Goal: Task Accomplishment & Management: Manage account settings

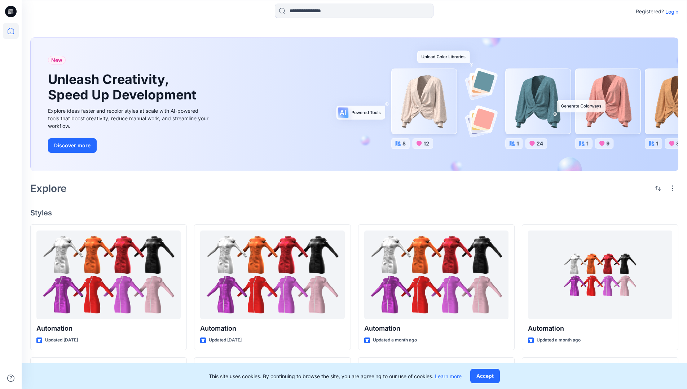
click at [670, 12] on p "Login" at bounding box center [671, 12] width 13 height 8
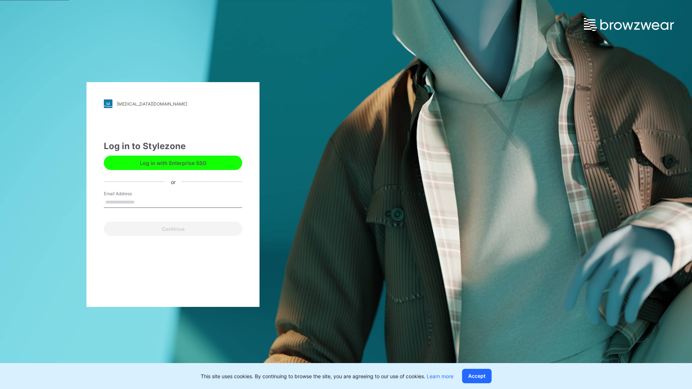
click at [142, 202] on input "Email Address" at bounding box center [173, 202] width 138 height 11
type input "**********"
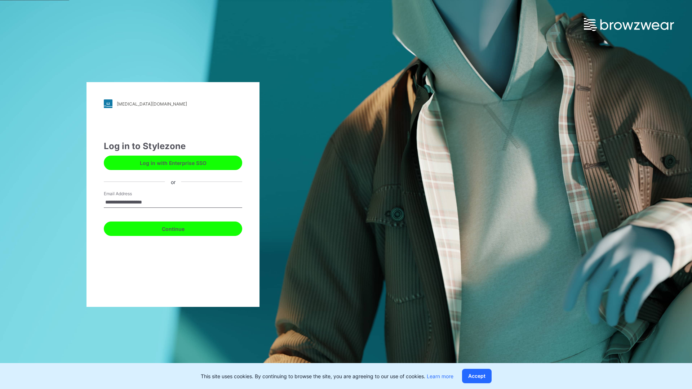
click at [181, 228] on button "Continue" at bounding box center [173, 229] width 138 height 14
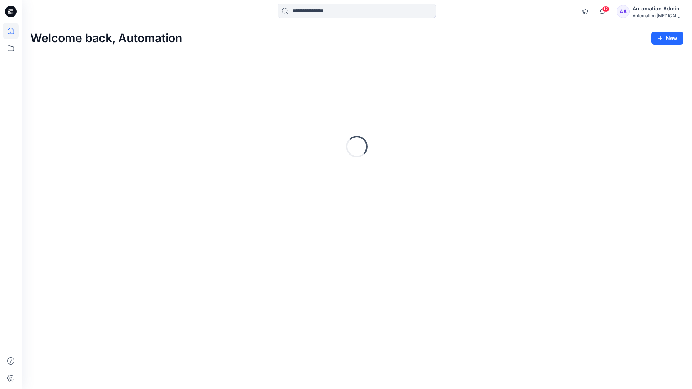
click at [14, 31] on icon at bounding box center [11, 31] width 6 height 6
click at [9, 46] on icon at bounding box center [11, 48] width 16 height 16
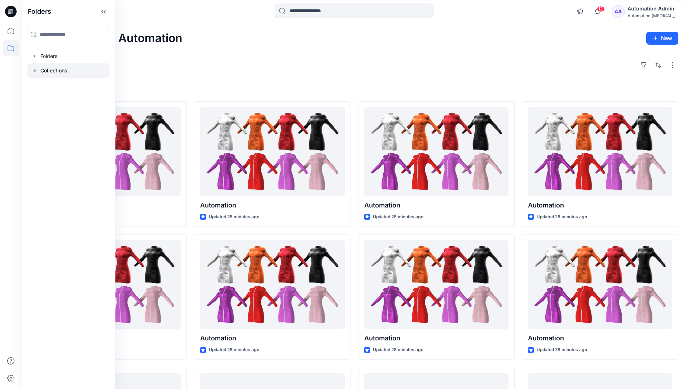
click at [48, 73] on p "Collections" at bounding box center [53, 70] width 27 height 9
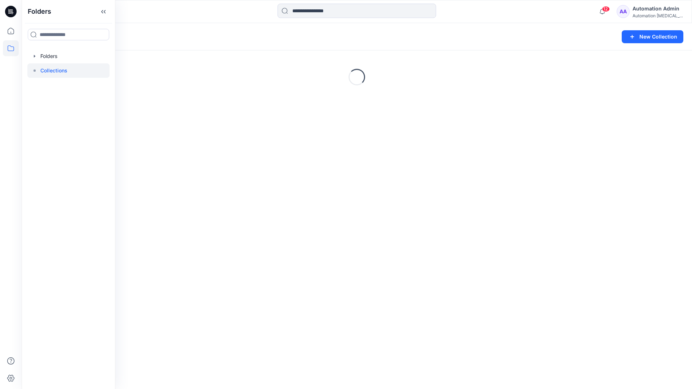
click at [523, 97] on div "Loading..." at bounding box center [357, 77] width 670 height 108
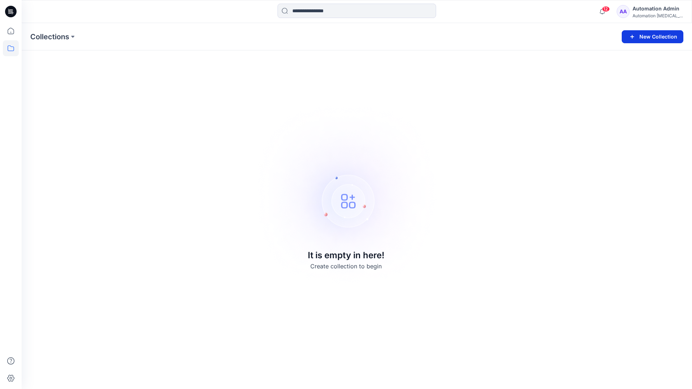
click at [652, 35] on button "New Collection" at bounding box center [653, 36] width 62 height 13
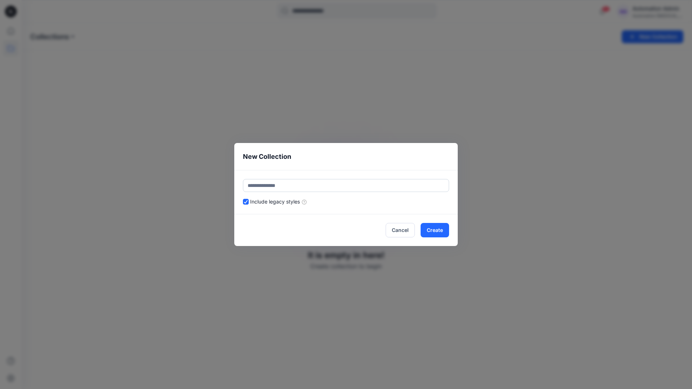
click at [360, 183] on input "text" at bounding box center [346, 185] width 206 height 13
type input "*********"
click at [431, 226] on button "Create" at bounding box center [435, 230] width 28 height 14
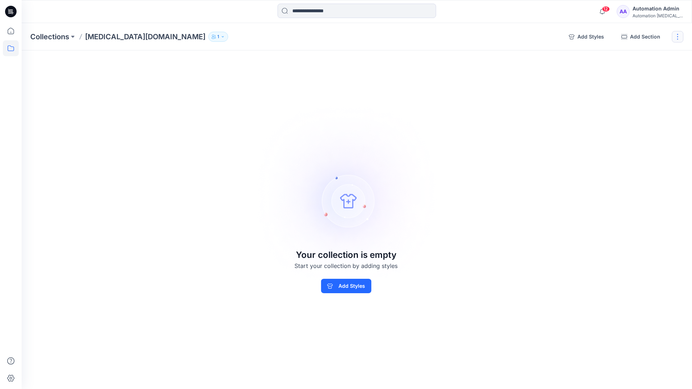
click at [678, 39] on button "button" at bounding box center [678, 37] width 12 height 12
click at [648, 72] on button "Clone Collection" at bounding box center [643, 69] width 78 height 13
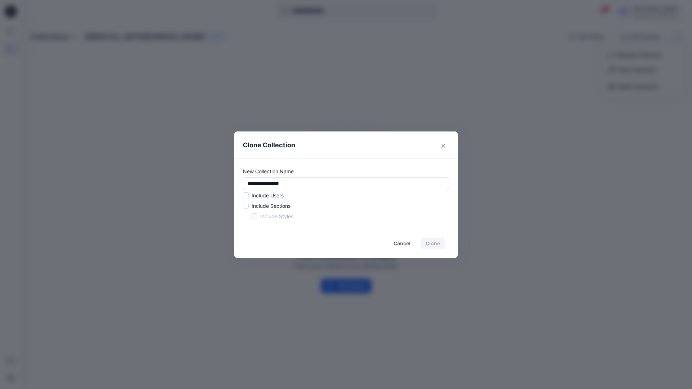
drag, startPoint x: 648, startPoint y: 72, endPoint x: 228, endPoint y: 181, distance: 434.0
click at [228, 181] on div "**********" at bounding box center [346, 194] width 692 height 389
type input "*"
click at [247, 196] on span at bounding box center [246, 195] width 6 height 6
click at [246, 207] on span at bounding box center [246, 206] width 6 height 6
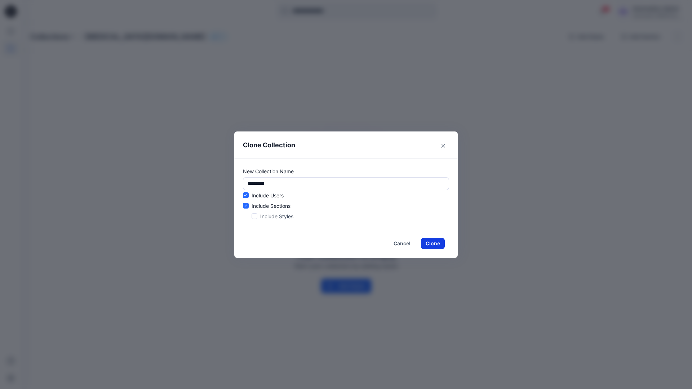
click at [430, 244] on button "Clone" at bounding box center [433, 244] width 24 height 12
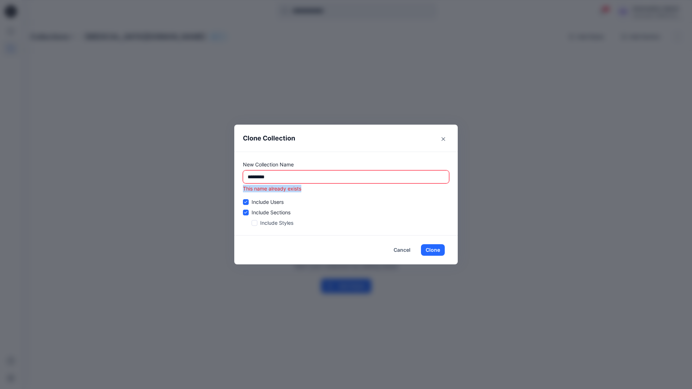
drag, startPoint x: 430, startPoint y: 244, endPoint x: 243, endPoint y: 190, distance: 194.7
click at [243, 190] on p "This name already exists" at bounding box center [346, 189] width 206 height 8
click at [306, 177] on input "*********" at bounding box center [346, 176] width 206 height 13
type input "*"
type input "**********"
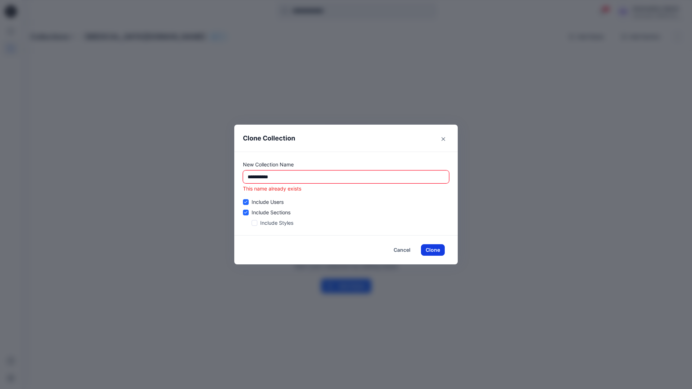
click at [436, 250] on button "Clone" at bounding box center [433, 250] width 24 height 12
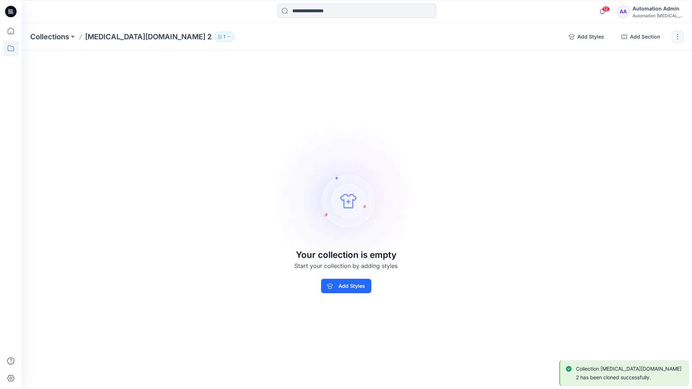
click at [679, 37] on button "button" at bounding box center [678, 37] width 12 height 12
click at [649, 86] on button "Delete Collection" at bounding box center [643, 86] width 78 height 13
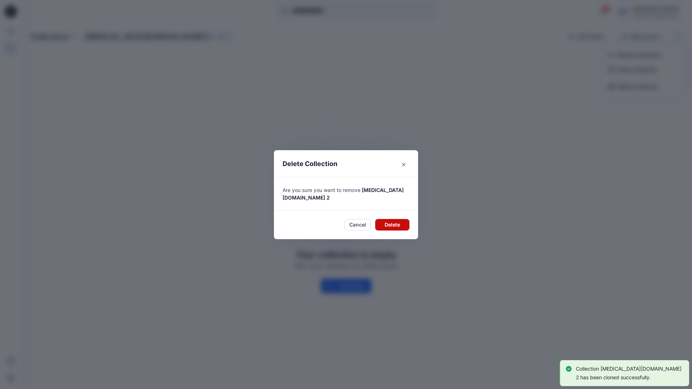
click at [398, 221] on button "Delete" at bounding box center [392, 225] width 34 height 12
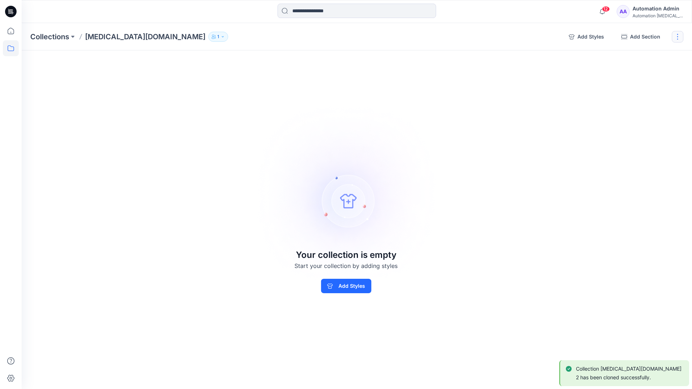
click at [680, 36] on button "button" at bounding box center [678, 37] width 12 height 12
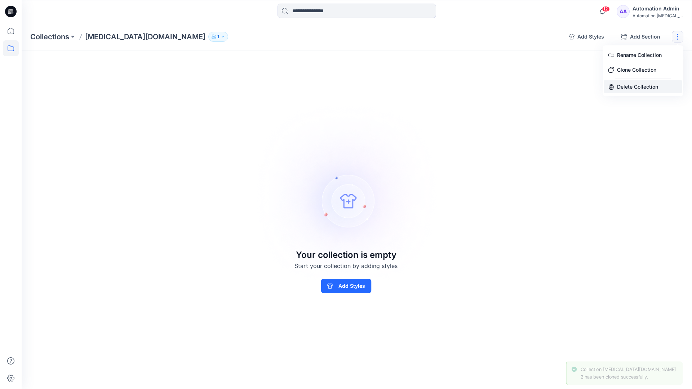
click at [636, 88] on button "Delete Collection" at bounding box center [643, 86] width 78 height 13
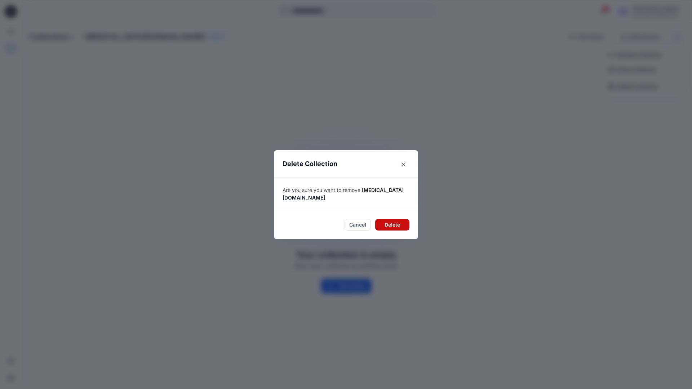
click at [391, 219] on button "Delete" at bounding box center [392, 225] width 34 height 12
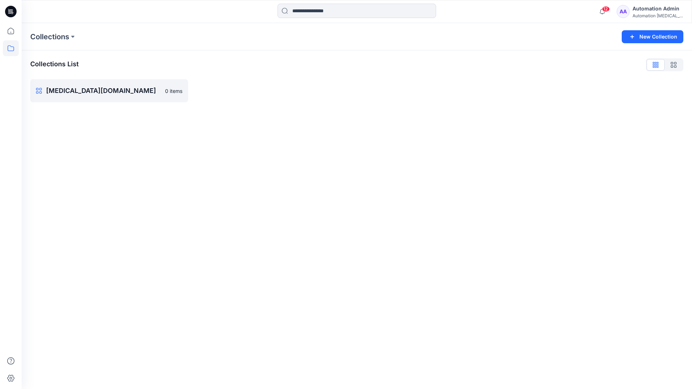
click at [650, 8] on div "Automation Admin" at bounding box center [657, 8] width 50 height 9
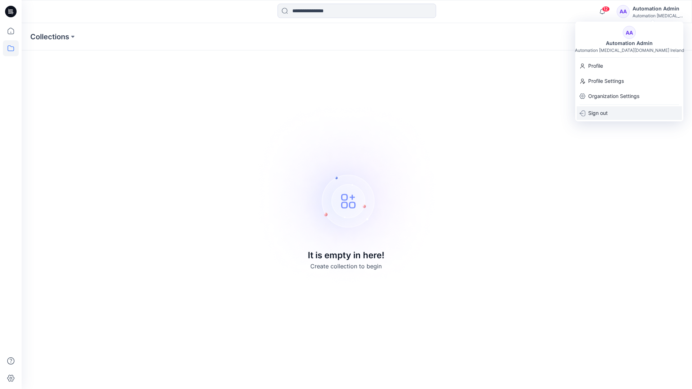
click at [608, 110] on div "Sign out" at bounding box center [629, 113] width 105 height 14
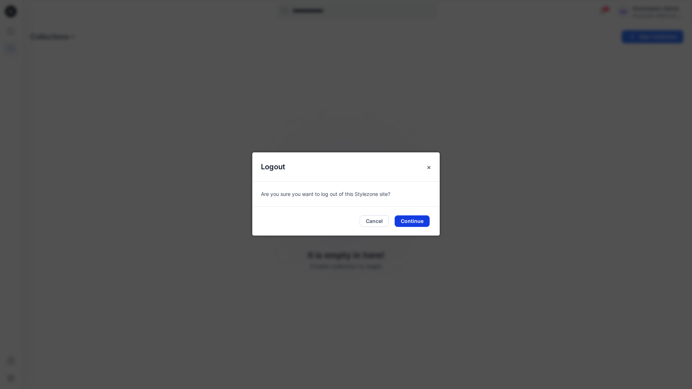
click at [422, 218] on button "Continue" at bounding box center [412, 222] width 35 height 12
